Goal: Transaction & Acquisition: Purchase product/service

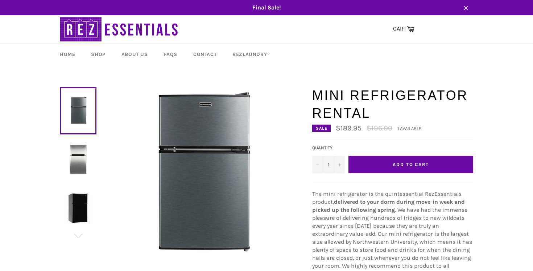
click at [401, 164] on span "Add to Cart" at bounding box center [411, 163] width 36 height 5
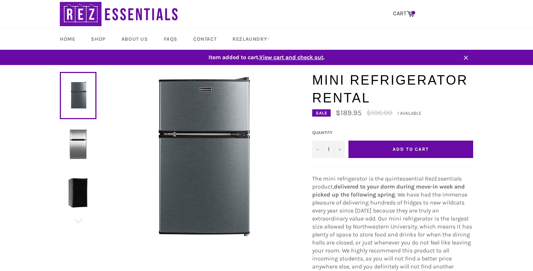
click at [292, 58] on span "View cart and check out" at bounding box center [291, 57] width 64 height 7
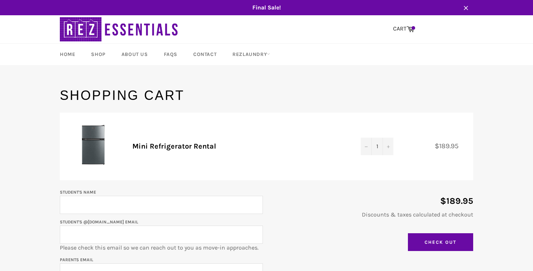
click at [286, 9] on span "Final Sale!" at bounding box center [267, 8] width 428 height 8
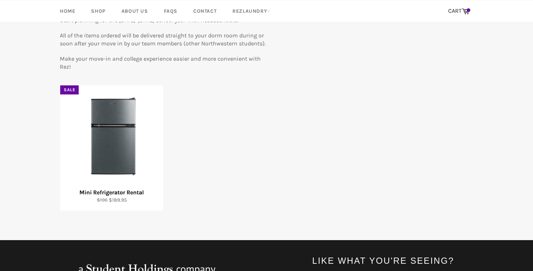
scroll to position [100, 0]
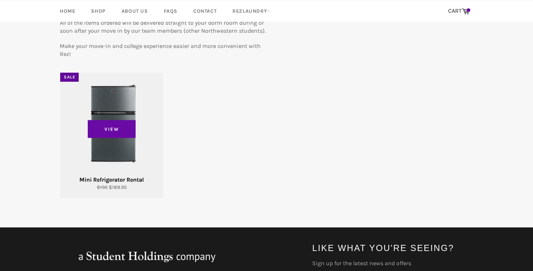
click at [100, 148] on div "View" at bounding box center [111, 135] width 103 height 125
